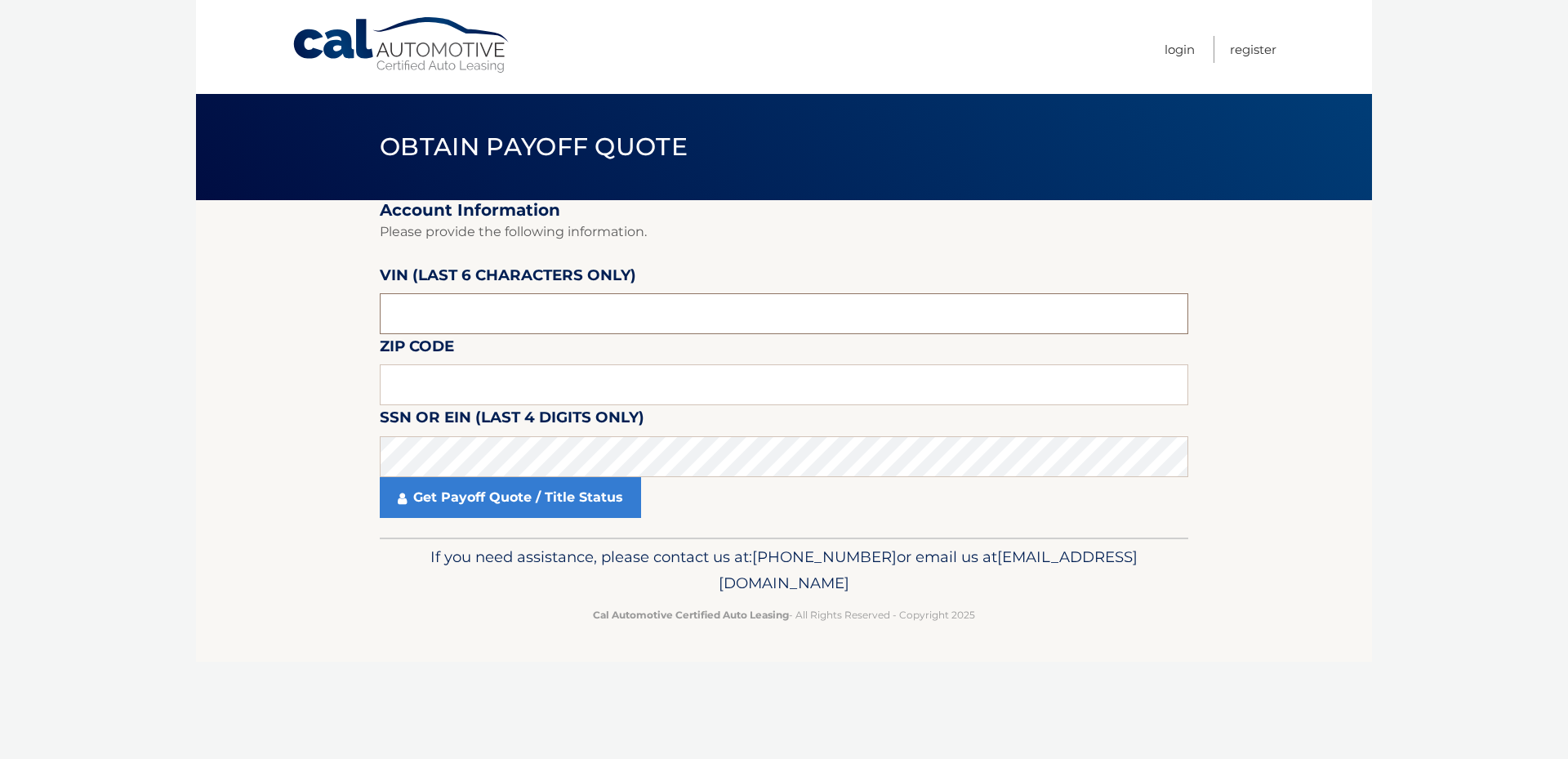
click at [437, 312] on input "text" at bounding box center [784, 313] width 808 height 41
type input "100936"
click at [412, 377] on input "text" at bounding box center [784, 384] width 808 height 41
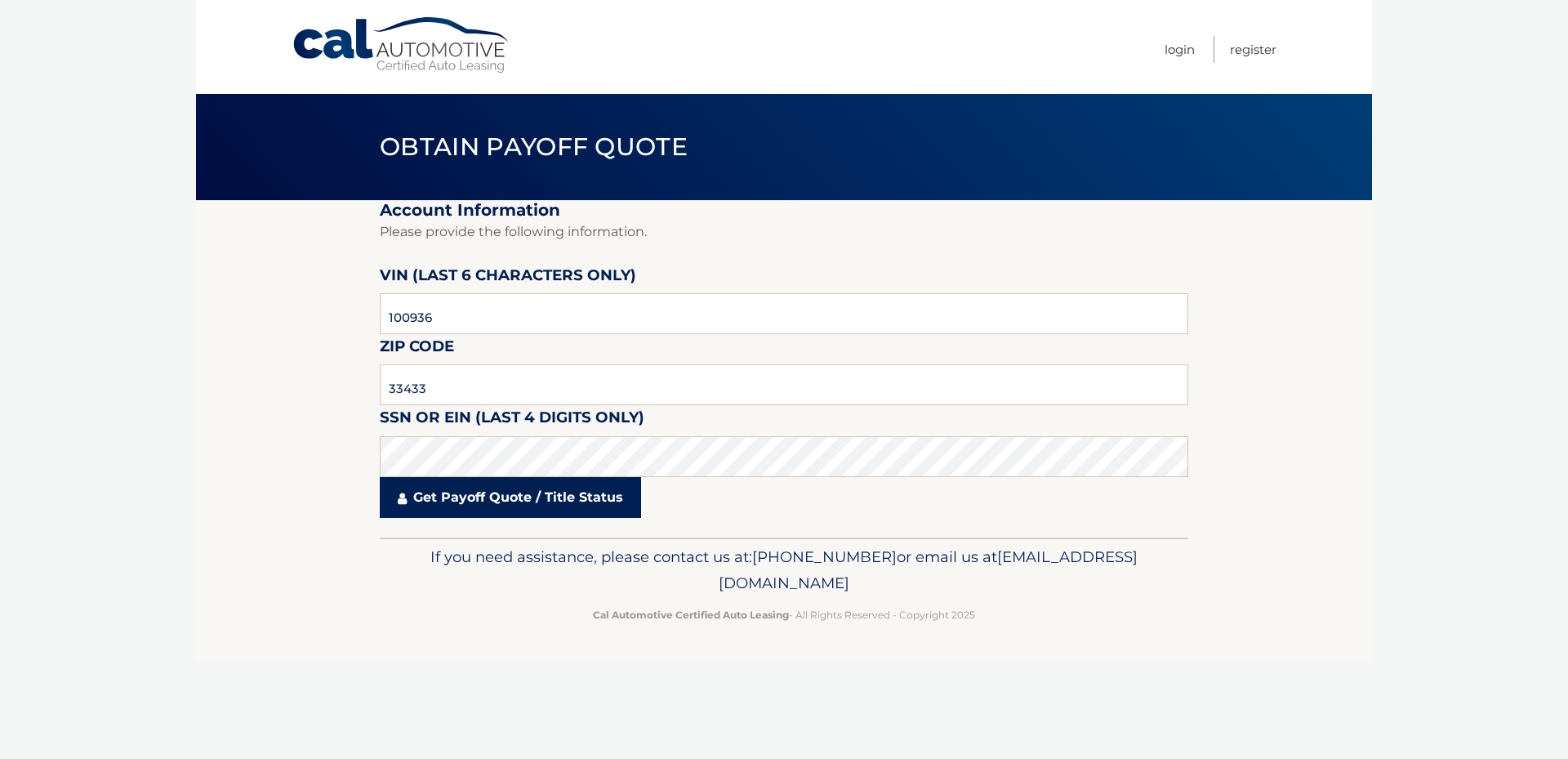
click at [452, 502] on link "Get Payoff Quote / Title Status" at bounding box center [510, 497] width 261 height 41
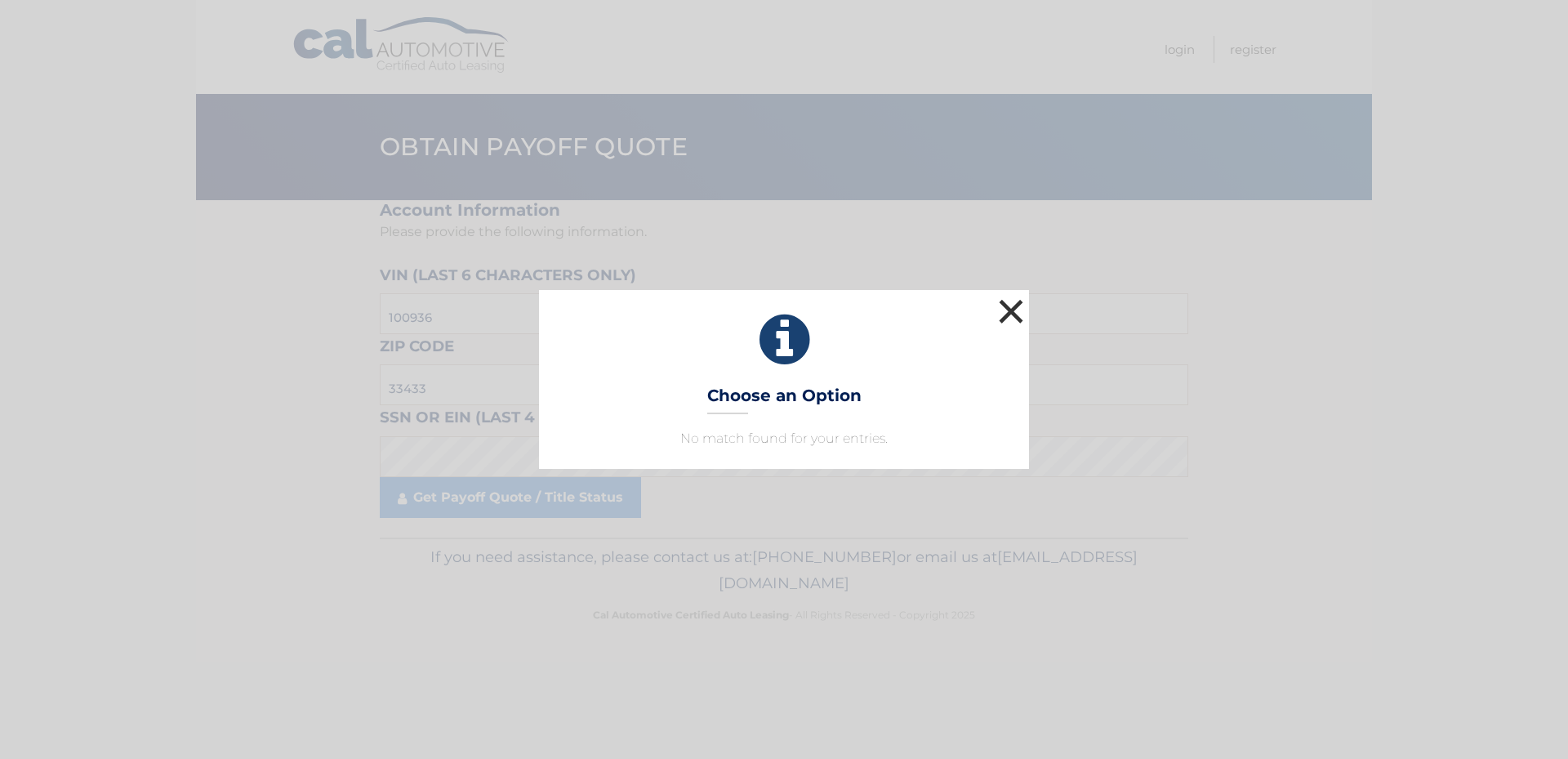
click at [1018, 311] on button "×" at bounding box center [1010, 311] width 33 height 33
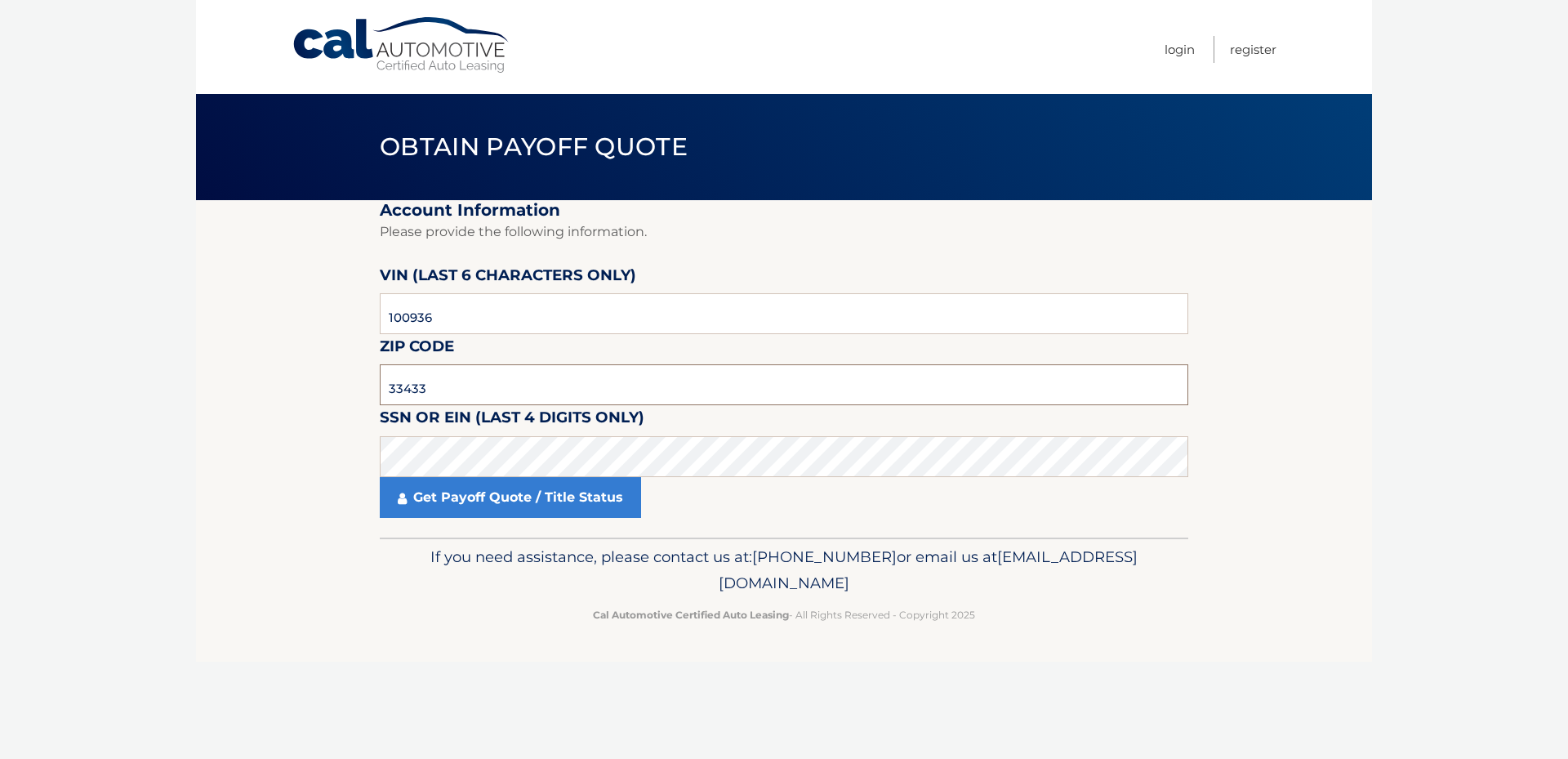
click at [449, 386] on input "33433" at bounding box center [784, 384] width 808 height 41
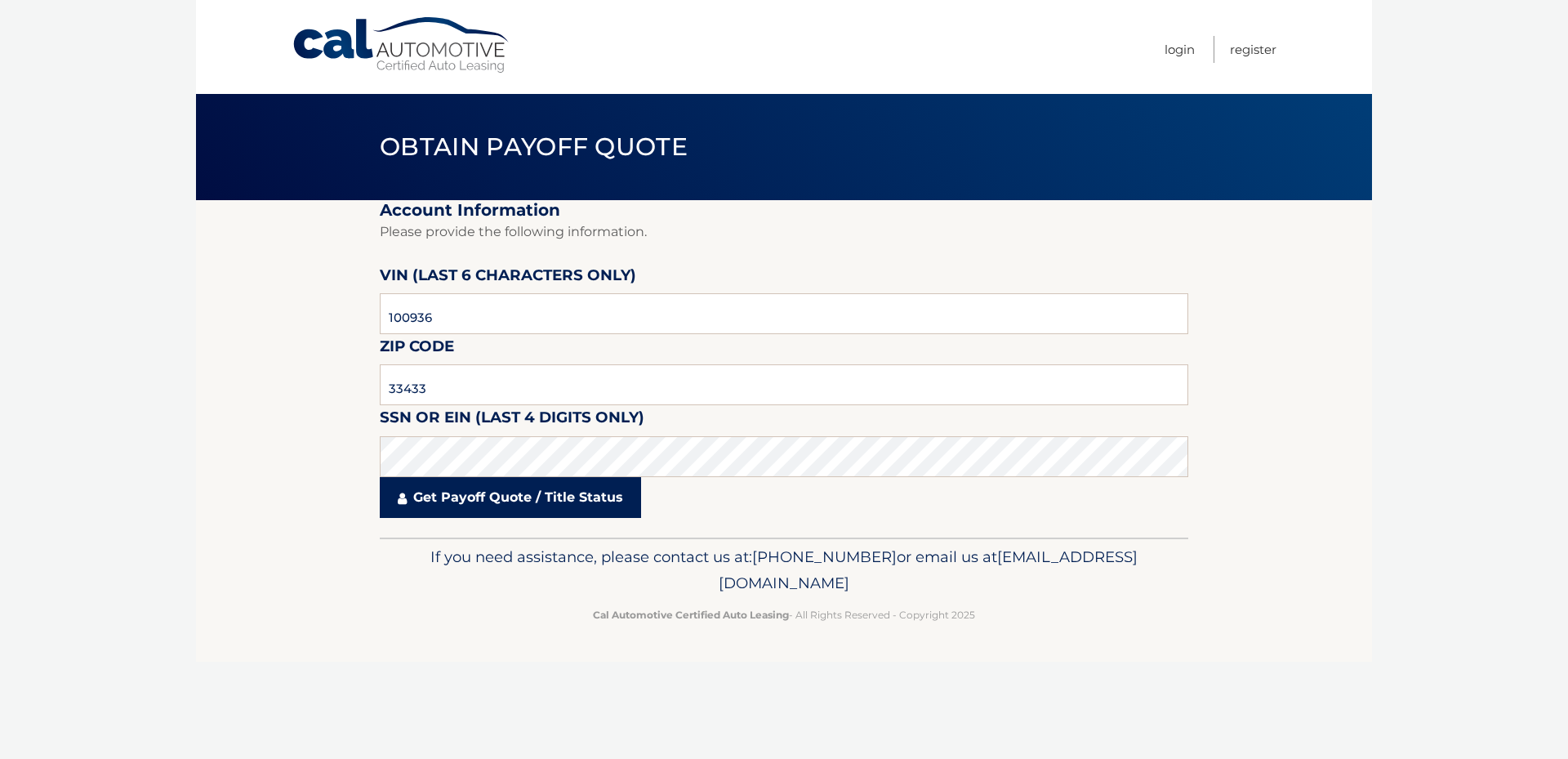
click at [512, 506] on link "Get Payoff Quote / Title Status" at bounding box center [510, 497] width 261 height 41
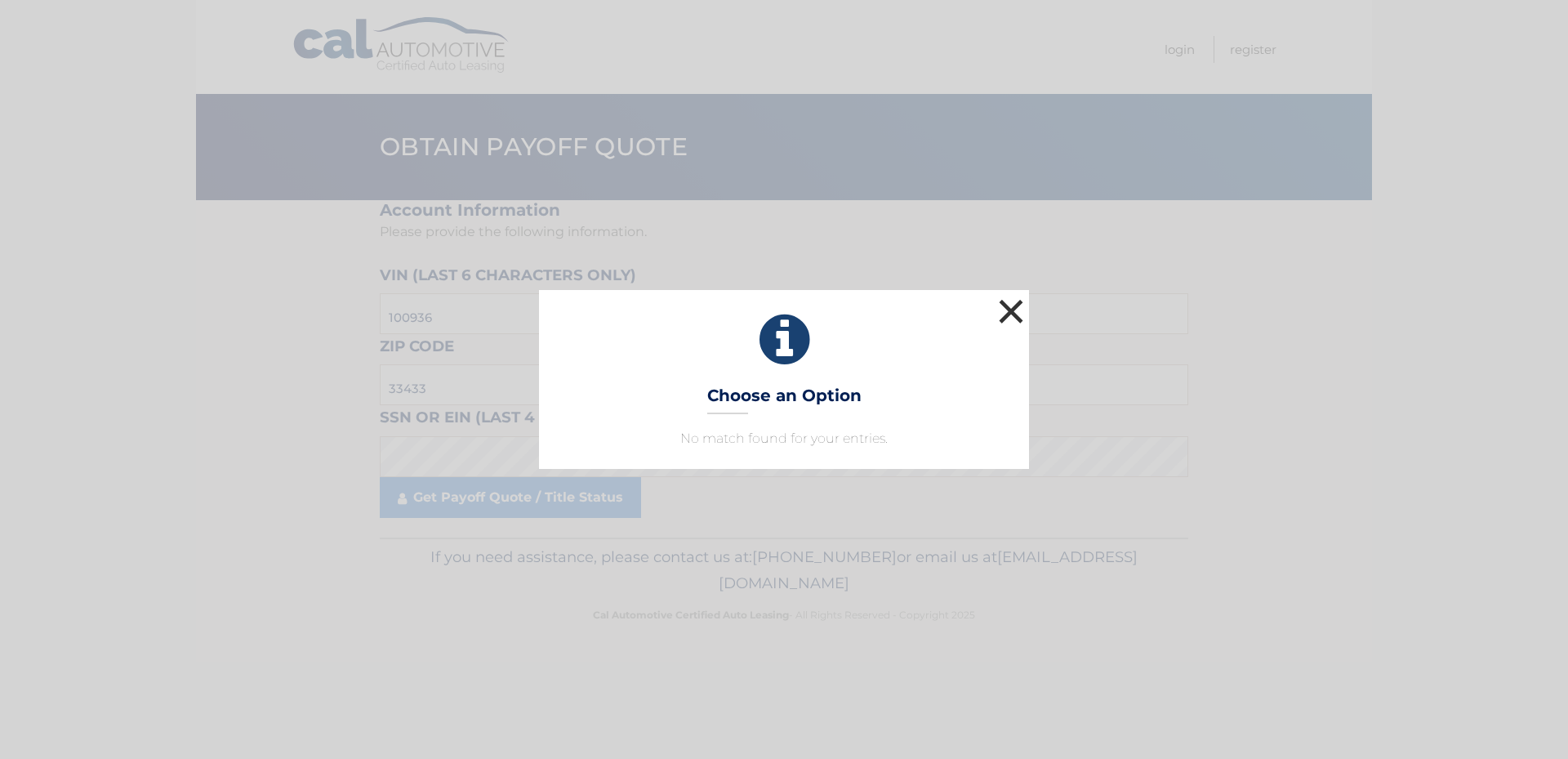
click at [1003, 311] on button "×" at bounding box center [1010, 311] width 33 height 33
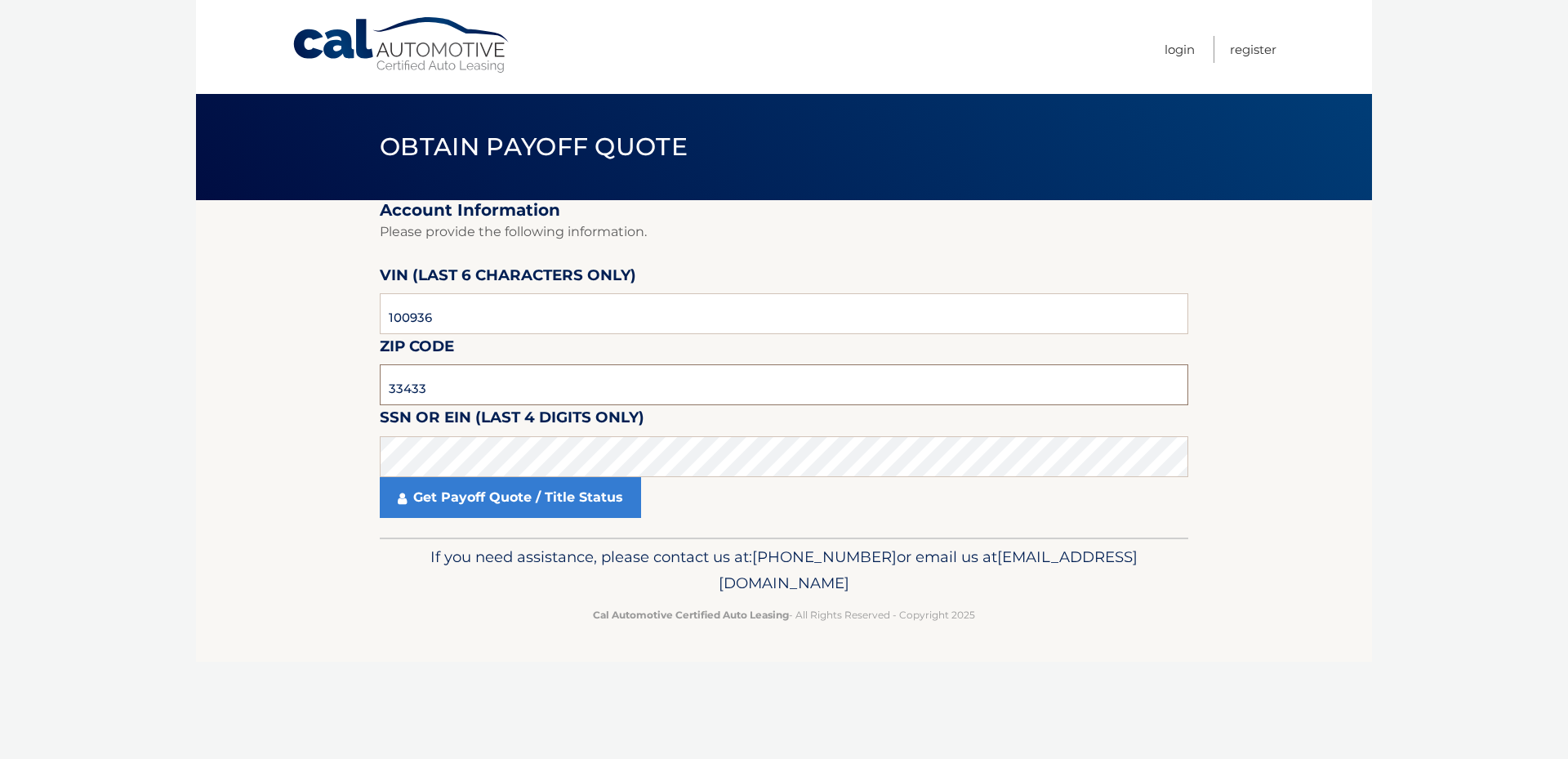
click at [433, 383] on input "33433" at bounding box center [784, 384] width 808 height 41
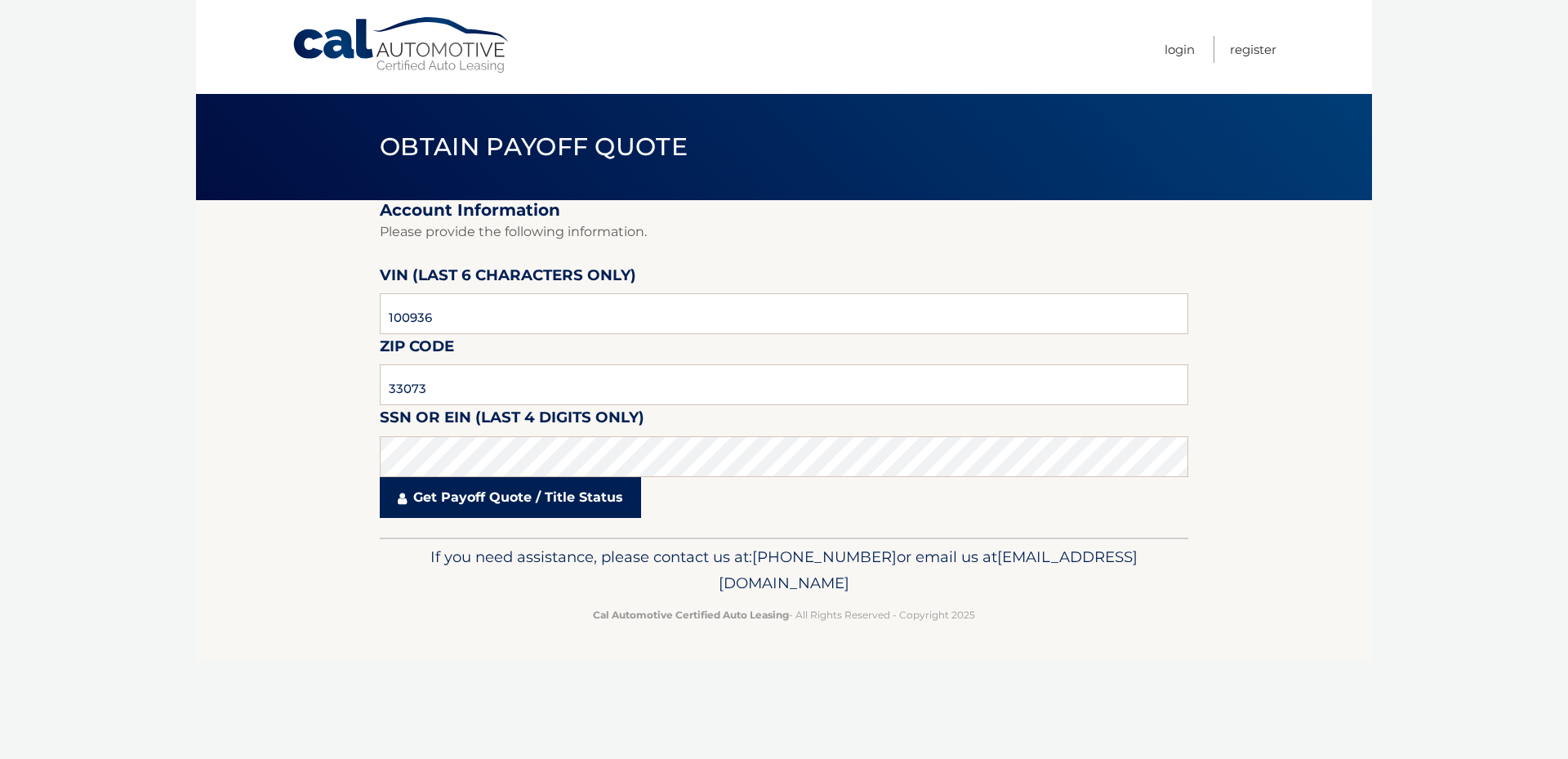
click at [523, 502] on link "Get Payoff Quote / Title Status" at bounding box center [510, 497] width 261 height 41
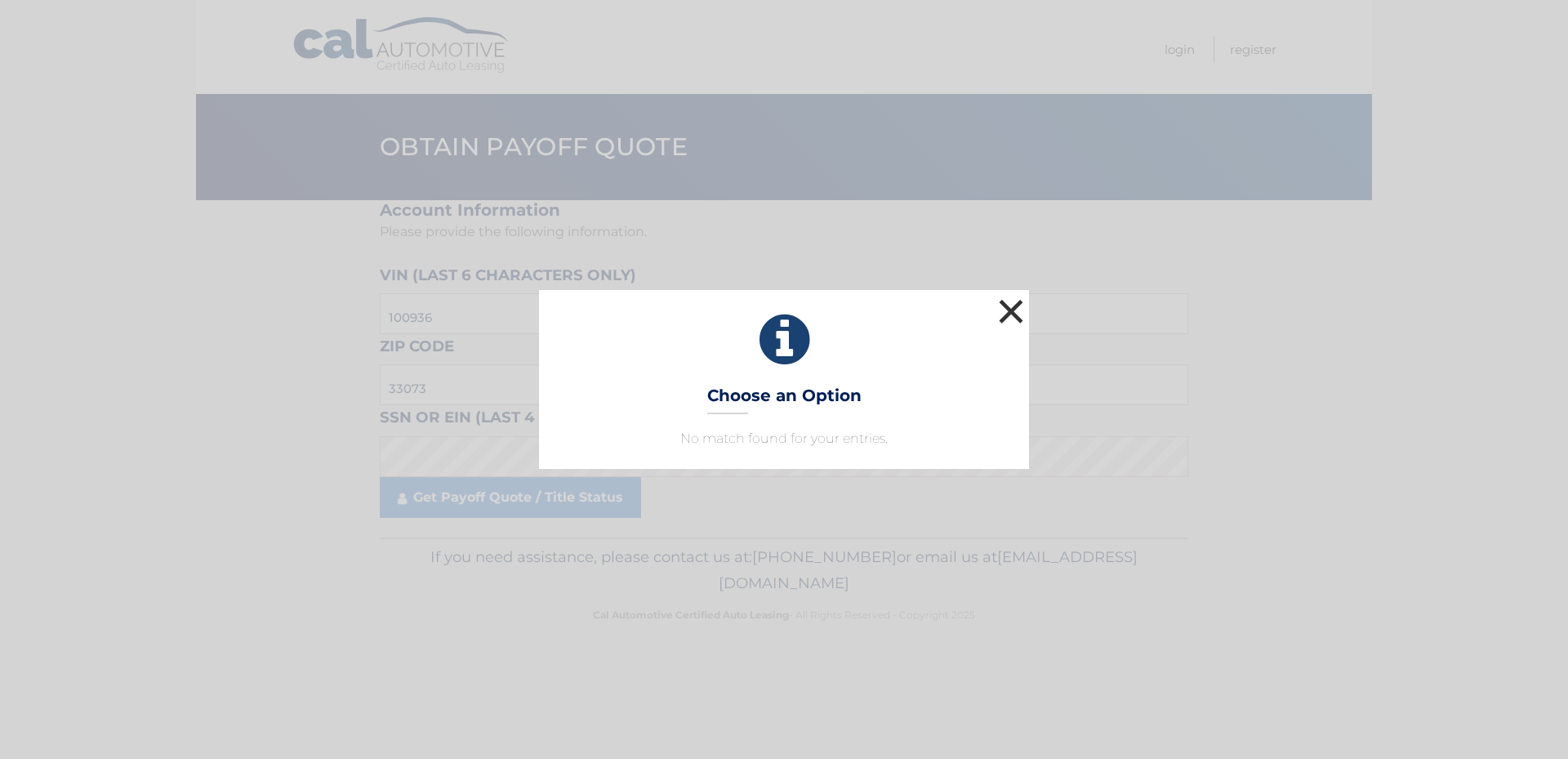
click at [1025, 302] on button "×" at bounding box center [1010, 311] width 33 height 33
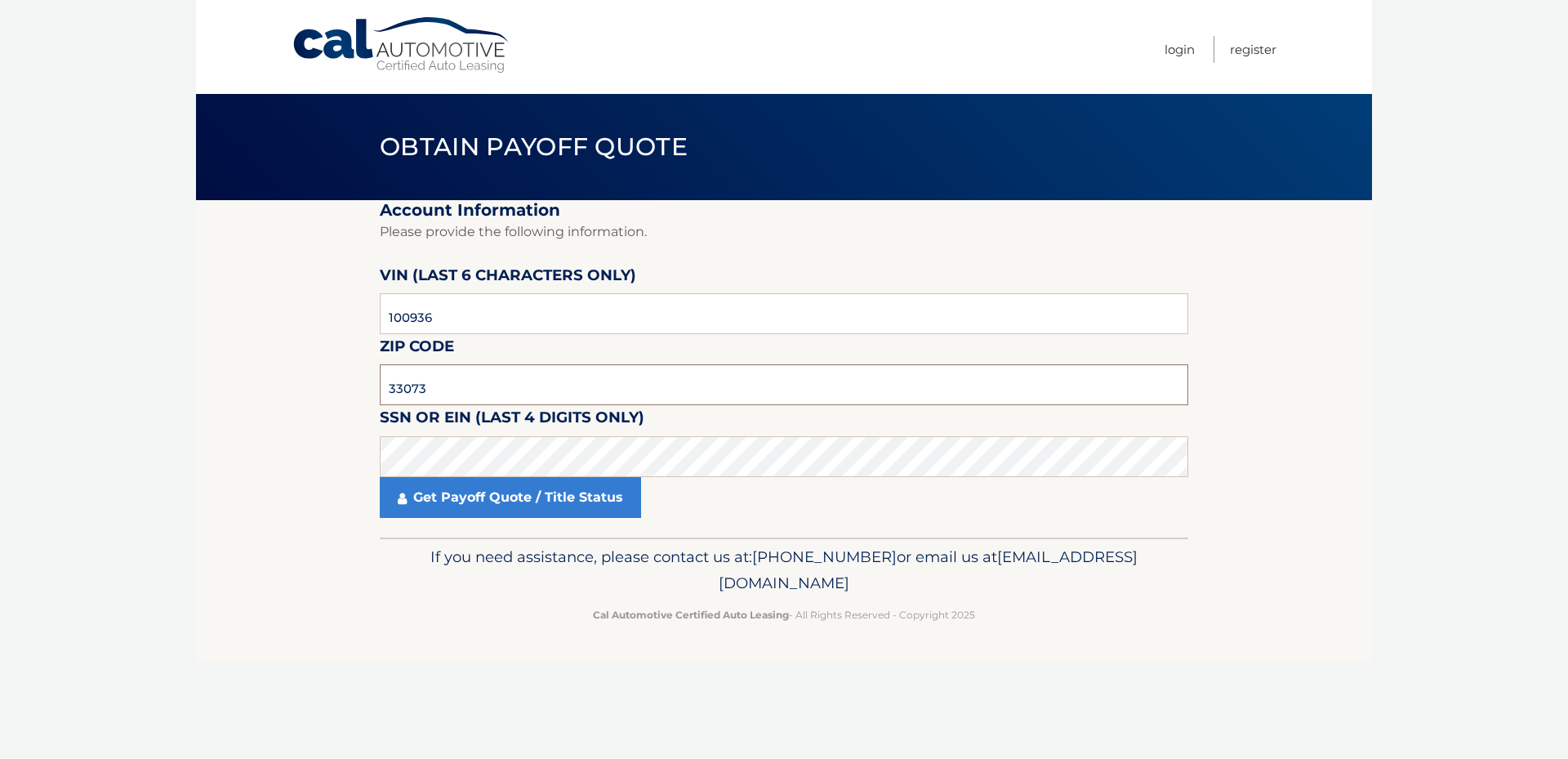
click at [451, 385] on input "33073" at bounding box center [784, 384] width 808 height 41
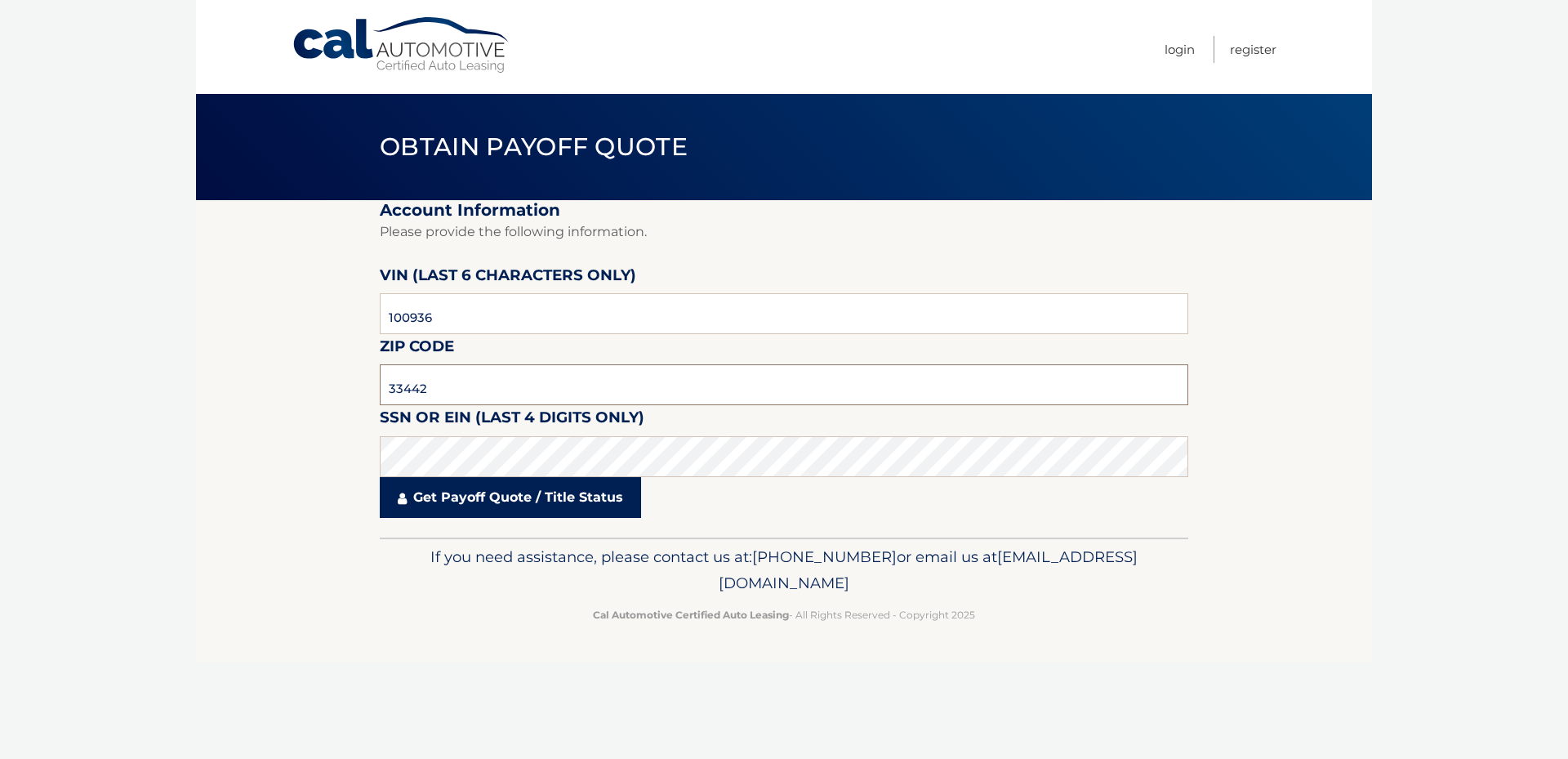
type input "33442"
click at [486, 494] on link "Get Payoff Quote / Title Status" at bounding box center [510, 497] width 261 height 41
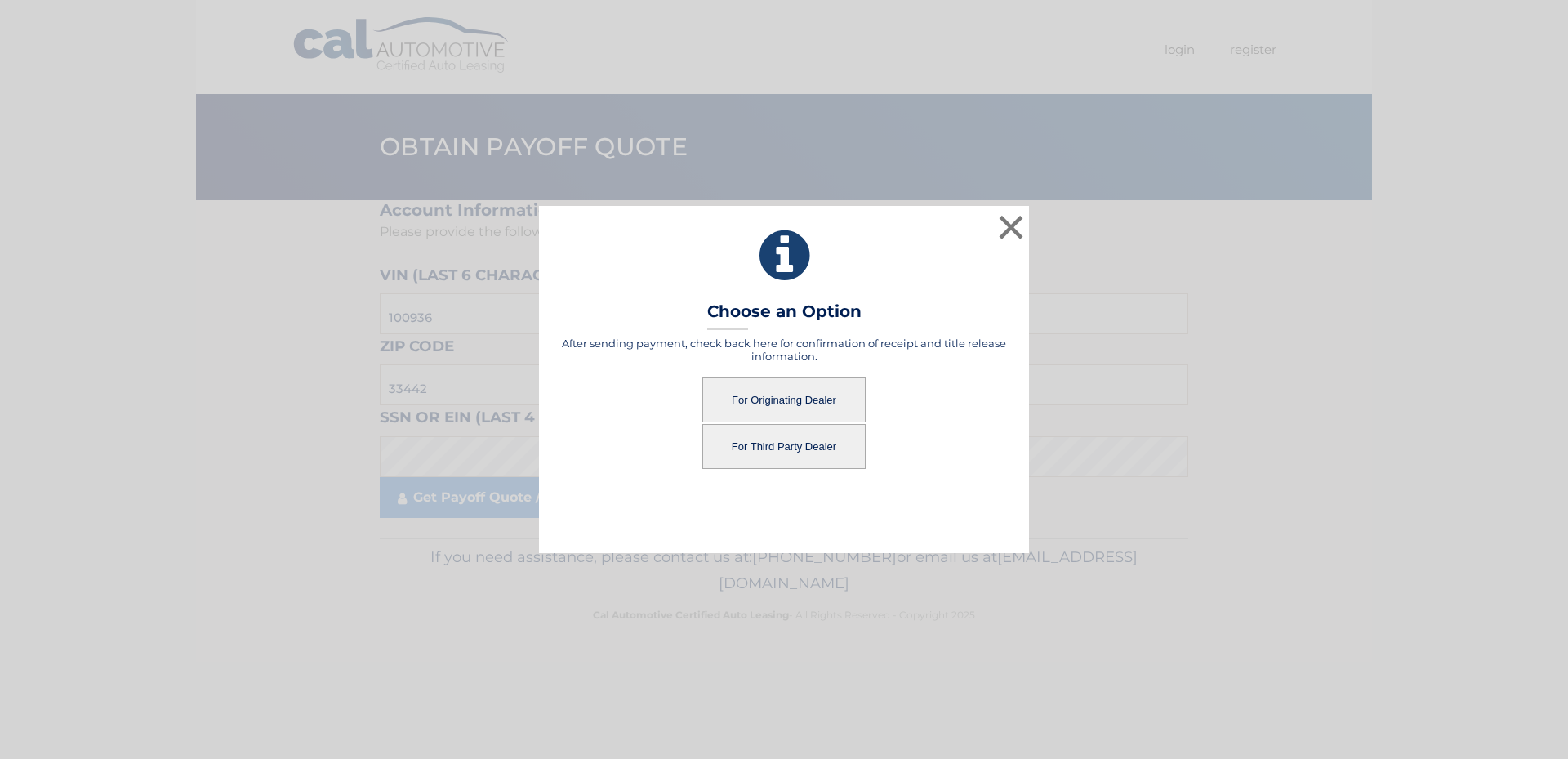
click at [806, 393] on button "For Originating Dealer" at bounding box center [784, 399] width 163 height 45
click at [764, 405] on button "For Originating Dealer" at bounding box center [784, 399] width 163 height 45
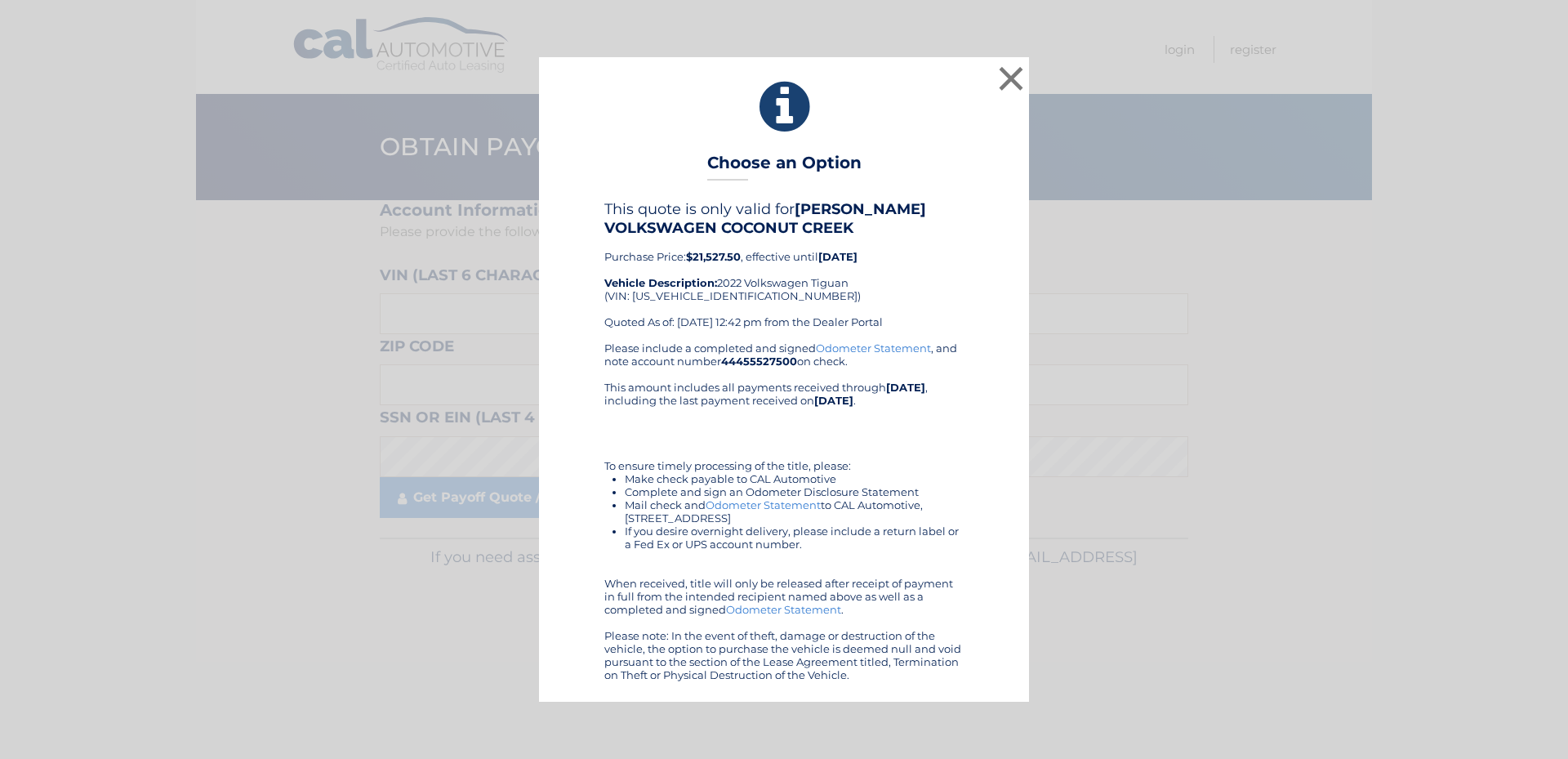
drag, startPoint x: 549, startPoint y: 57, endPoint x: 979, endPoint y: 692, distance: 766.9
click at [979, 692] on div "× Choose an Option This quote is only valid for [PERSON_NAME] VOLKSWAGEN COCONU…" at bounding box center [784, 379] width 490 height 643
click at [925, 114] on icon at bounding box center [784, 106] width 449 height 58
click at [781, 505] on link "Odometer Statement" at bounding box center [763, 504] width 115 height 13
click at [1011, 77] on button "×" at bounding box center [1010, 78] width 33 height 33
